Goal: Check status: Check status

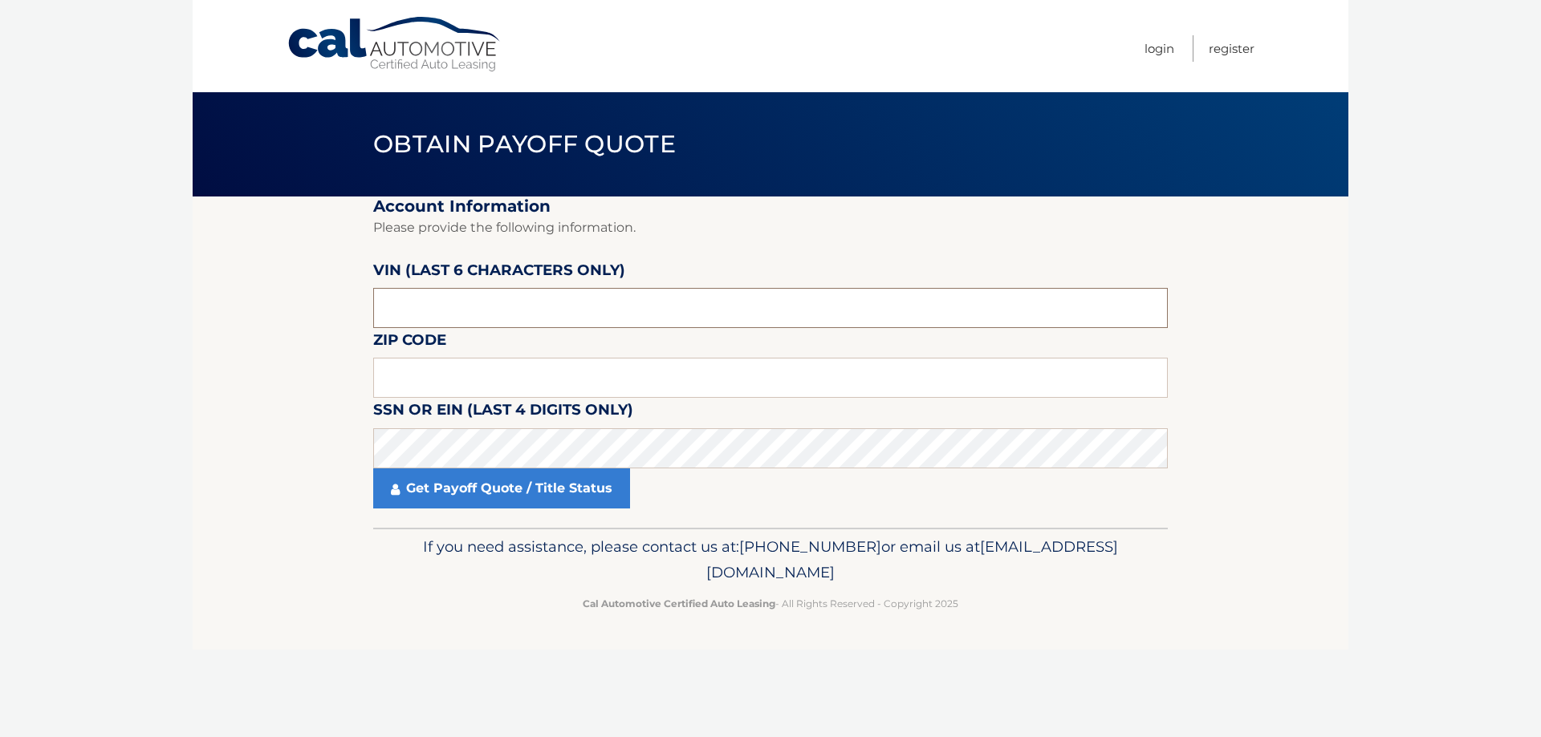
click at [470, 298] on input "text" at bounding box center [770, 308] width 794 height 40
type input "454434"
click at [450, 388] on input "text" at bounding box center [770, 378] width 794 height 40
type input "19382"
click at [403, 483] on link "Get Payoff Quote / Title Status" at bounding box center [501, 489] width 257 height 40
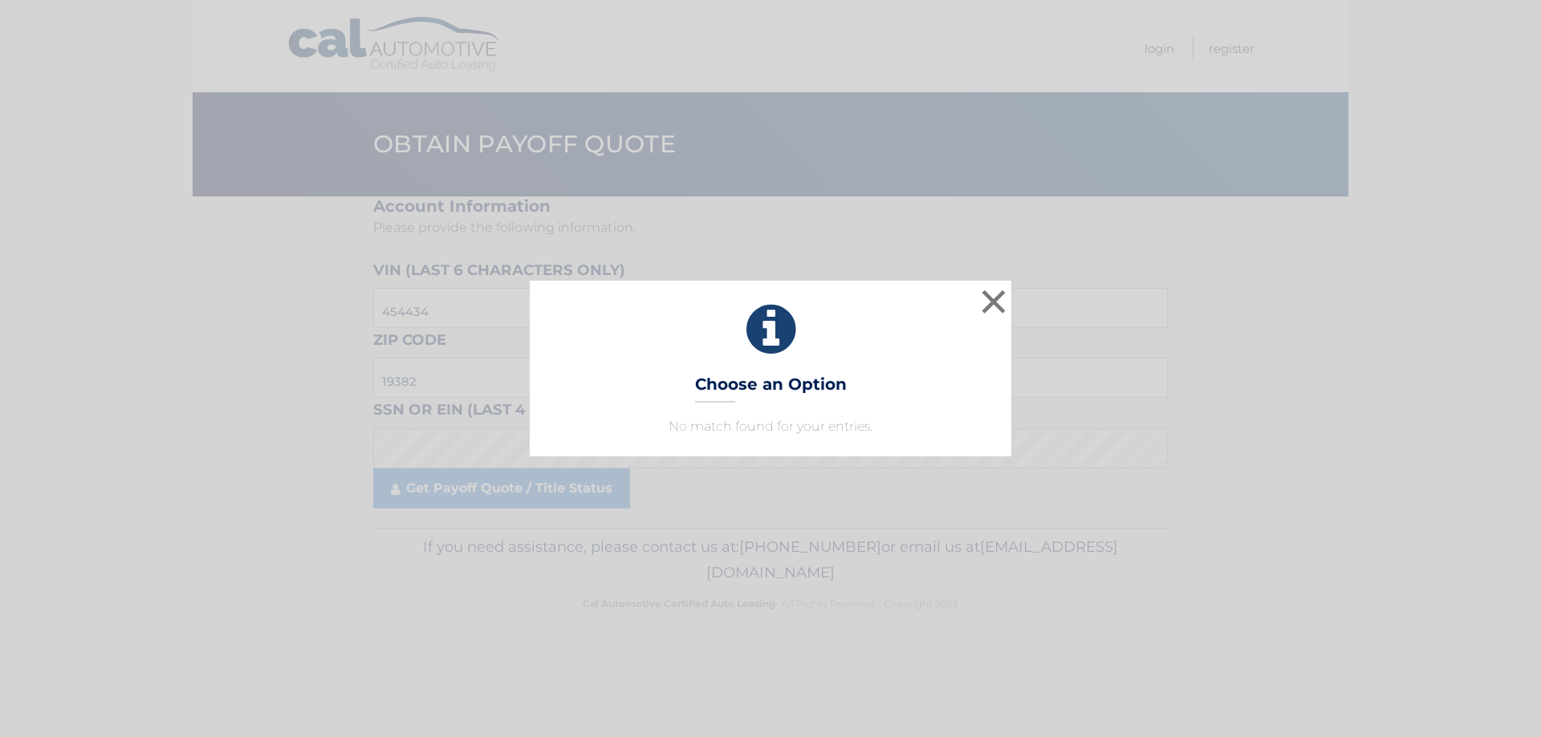
click at [796, 396] on h3 "Choose an Option" at bounding box center [771, 389] width 152 height 28
click at [989, 301] on button "×" at bounding box center [993, 302] width 32 height 32
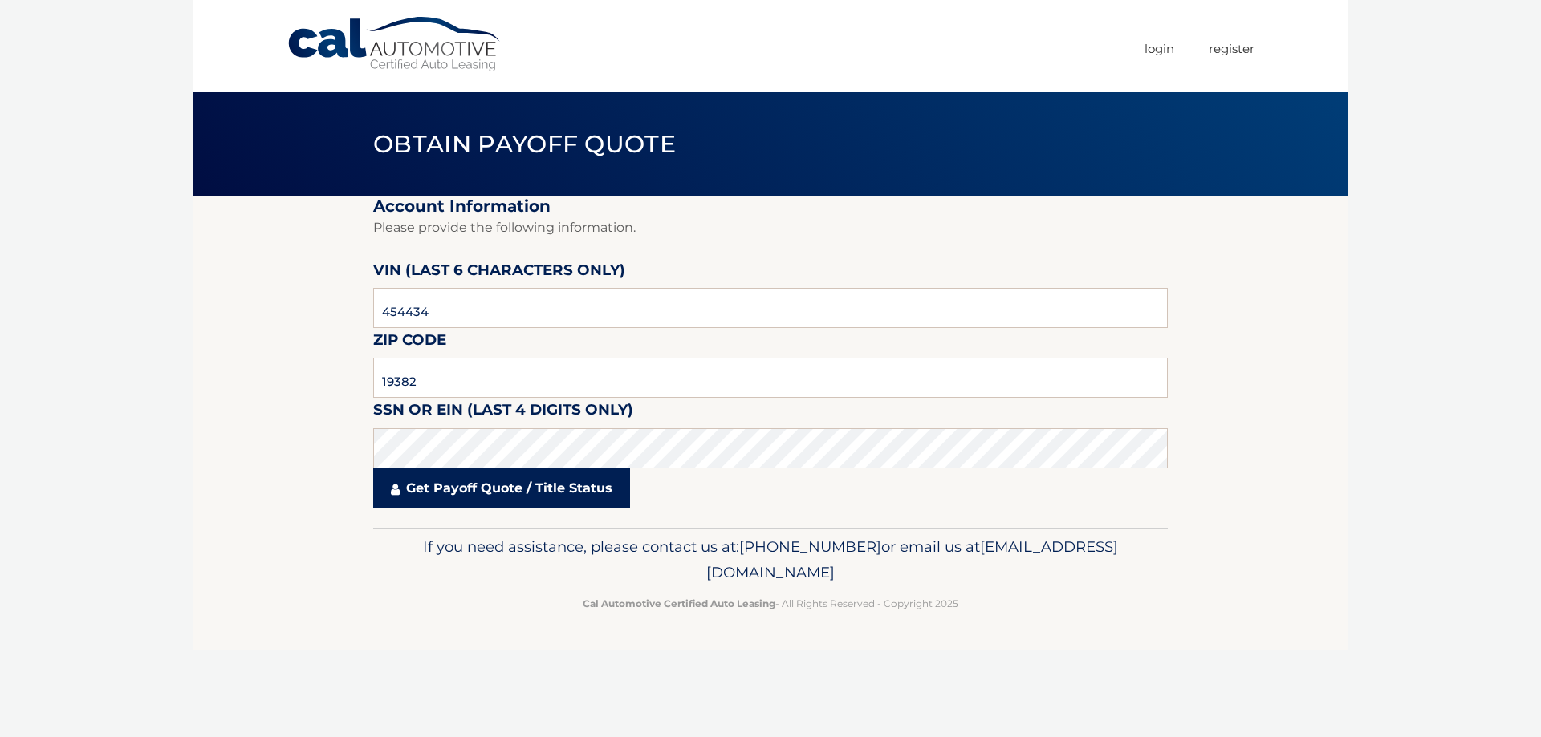
click at [486, 489] on link "Get Payoff Quote / Title Status" at bounding box center [501, 489] width 257 height 40
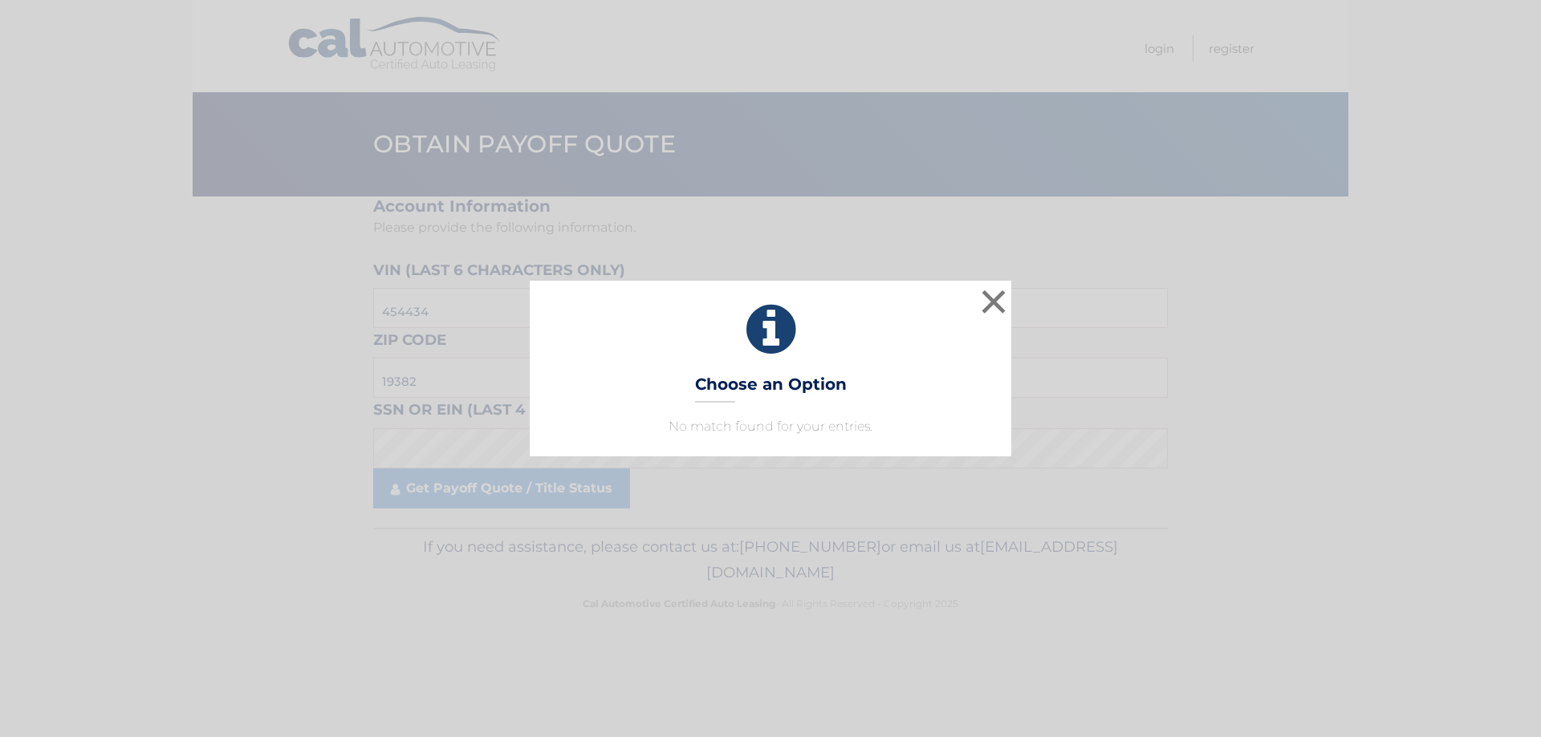
click at [822, 325] on icon at bounding box center [770, 330] width 441 height 58
click at [388, 333] on div "× Choose an Option No match found for your entries. This is what you see on sec…" at bounding box center [770, 368] width 1528 height 175
